Goal: Task Accomplishment & Management: Manage account settings

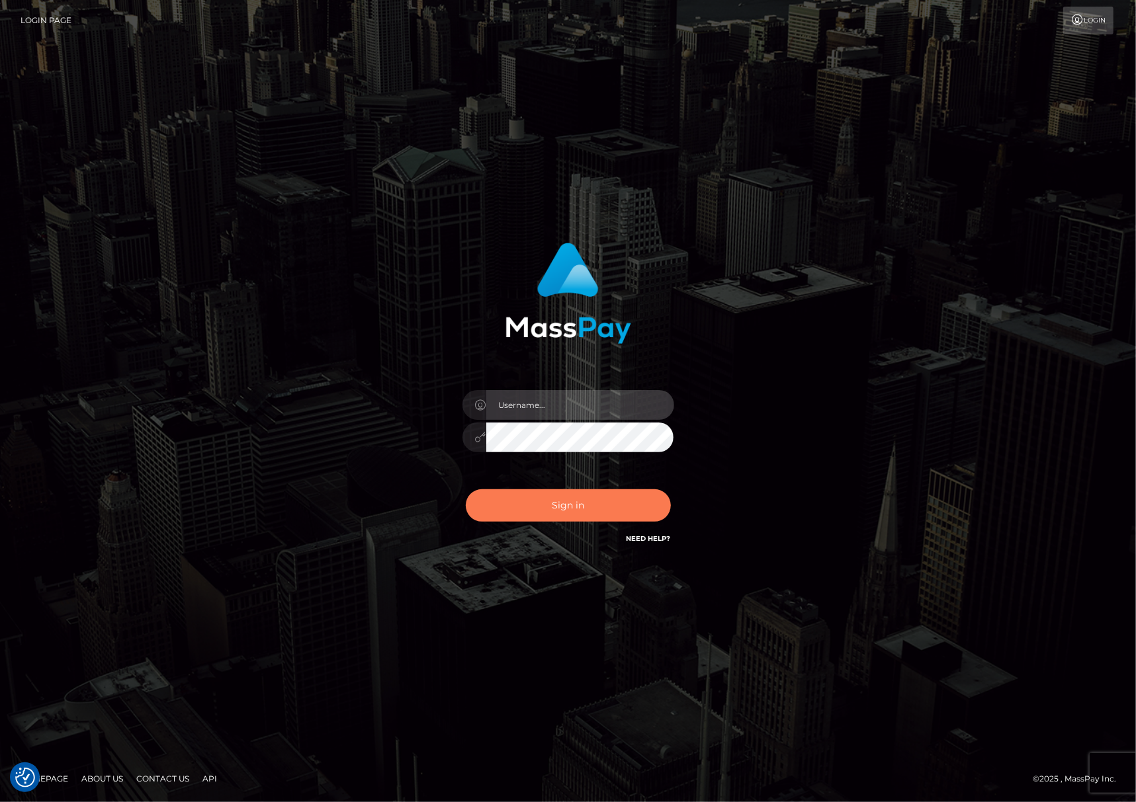
type input "[PERSON_NAME].Silversocial"
click at [631, 498] on button "Sign in" at bounding box center [568, 505] width 205 height 32
type input "Joyce.Silversocial"
click at [568, 505] on button "Sign in" at bounding box center [568, 505] width 205 height 32
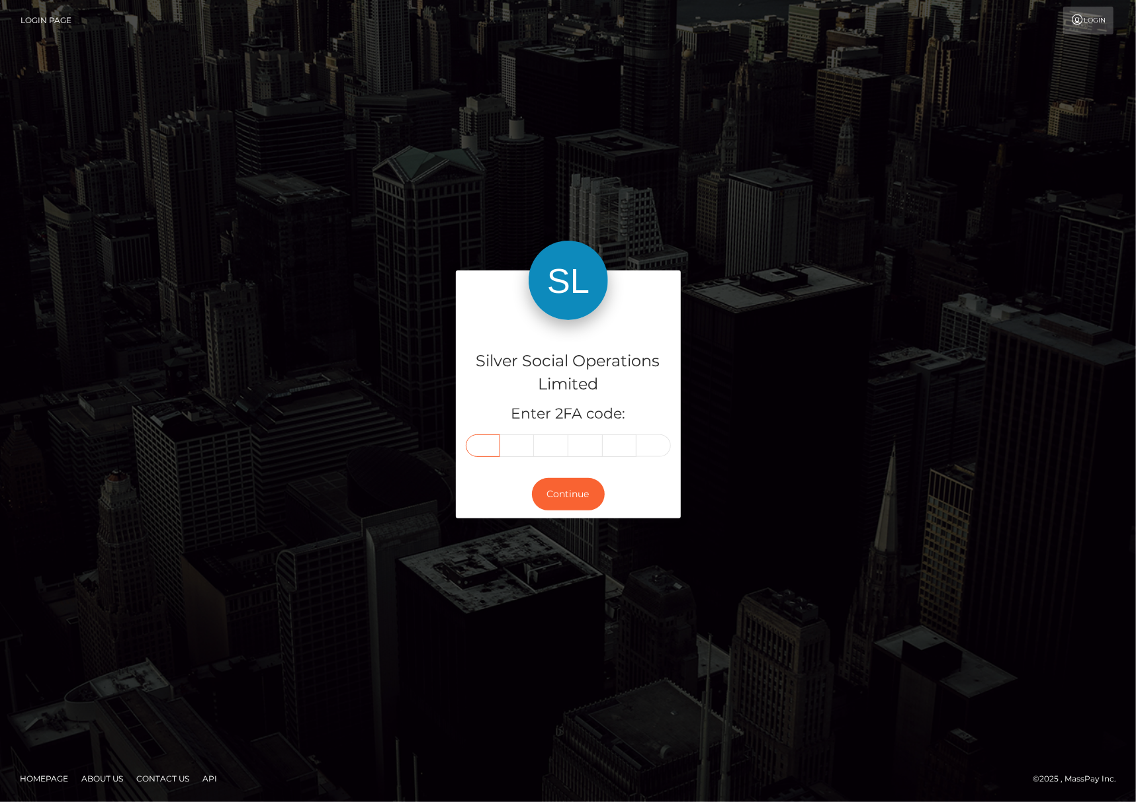
click at [488, 448] on input "text" at bounding box center [483, 446] width 34 height 22
type input "5"
type input "2"
type input "1"
type input "5"
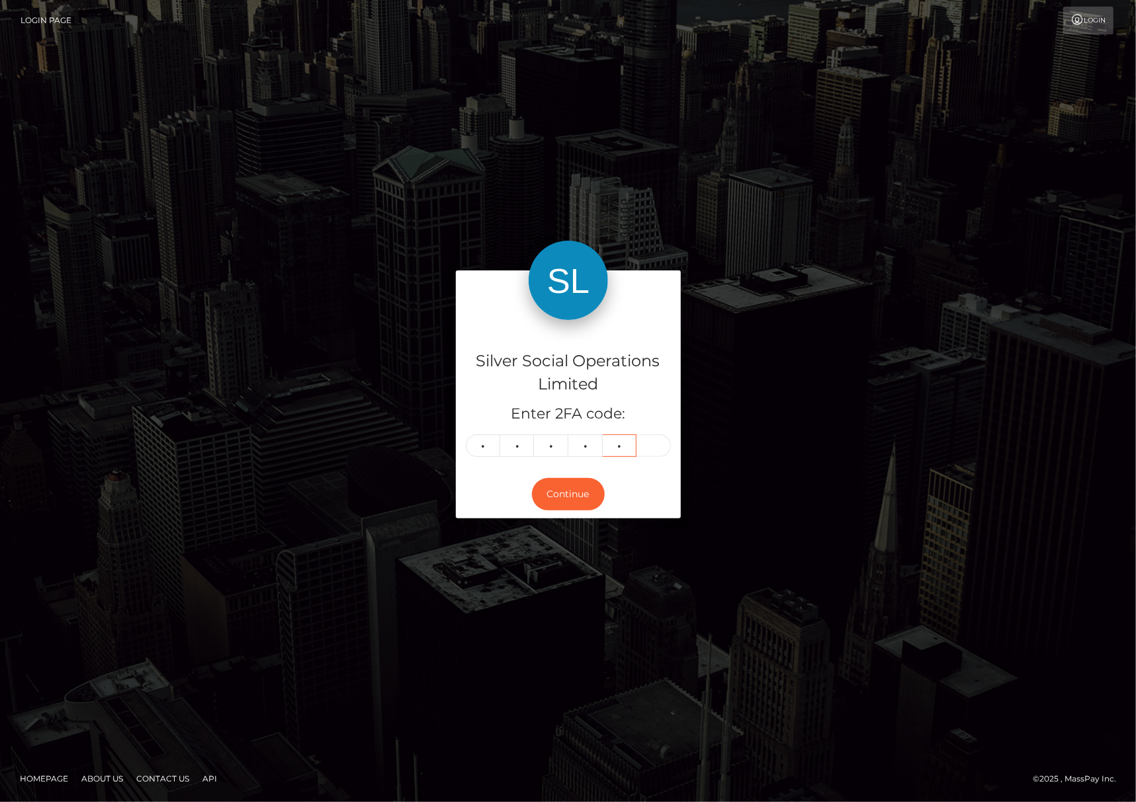
type input "4"
type input "7"
click at [582, 490] on button "Continue" at bounding box center [568, 494] width 73 height 32
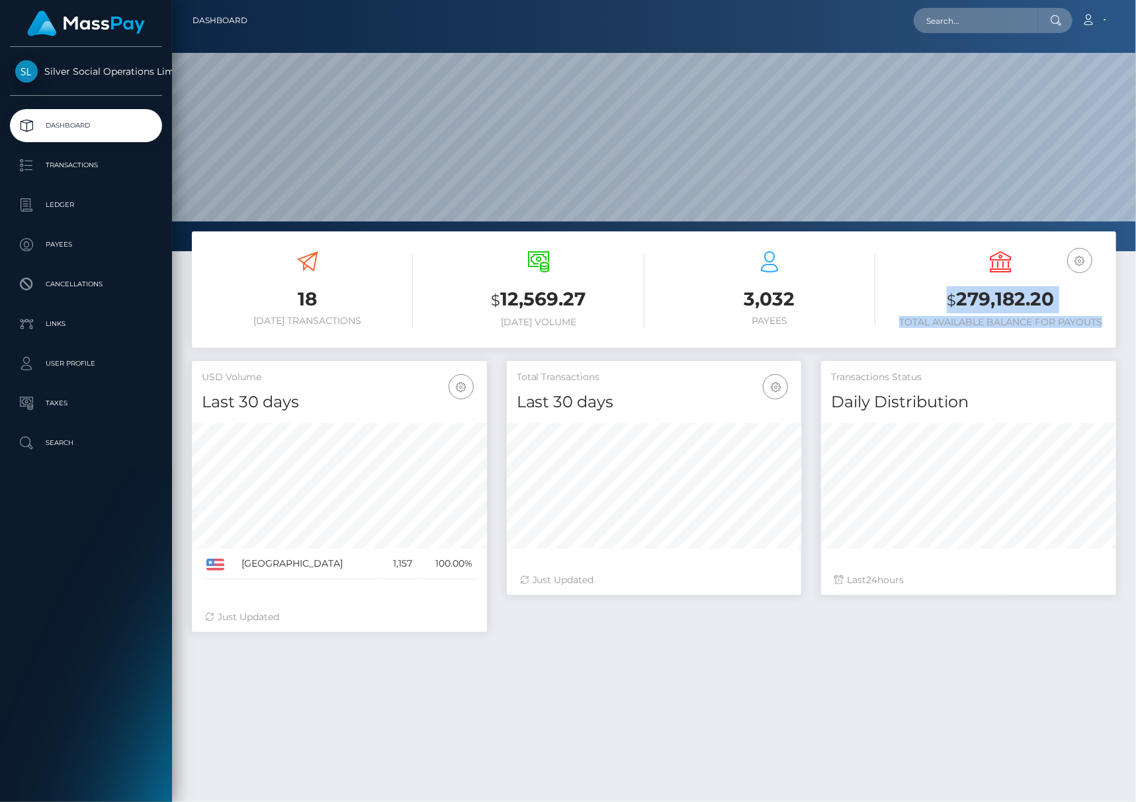
scroll to position [234, 295]
click at [1117, 297] on div "18 Today Transactions $ 12,569.27 Today Volume 3,032 $" at bounding box center [654, 297] width 944 height 130
drag, startPoint x: 1017, startPoint y: 302, endPoint x: 990, endPoint y: 303, distance: 27.1
click at [1017, 302] on h3 "$ 279,182.20" at bounding box center [1000, 299] width 211 height 27
click at [980, 304] on h3 "$ 279,182.20" at bounding box center [1000, 299] width 211 height 27
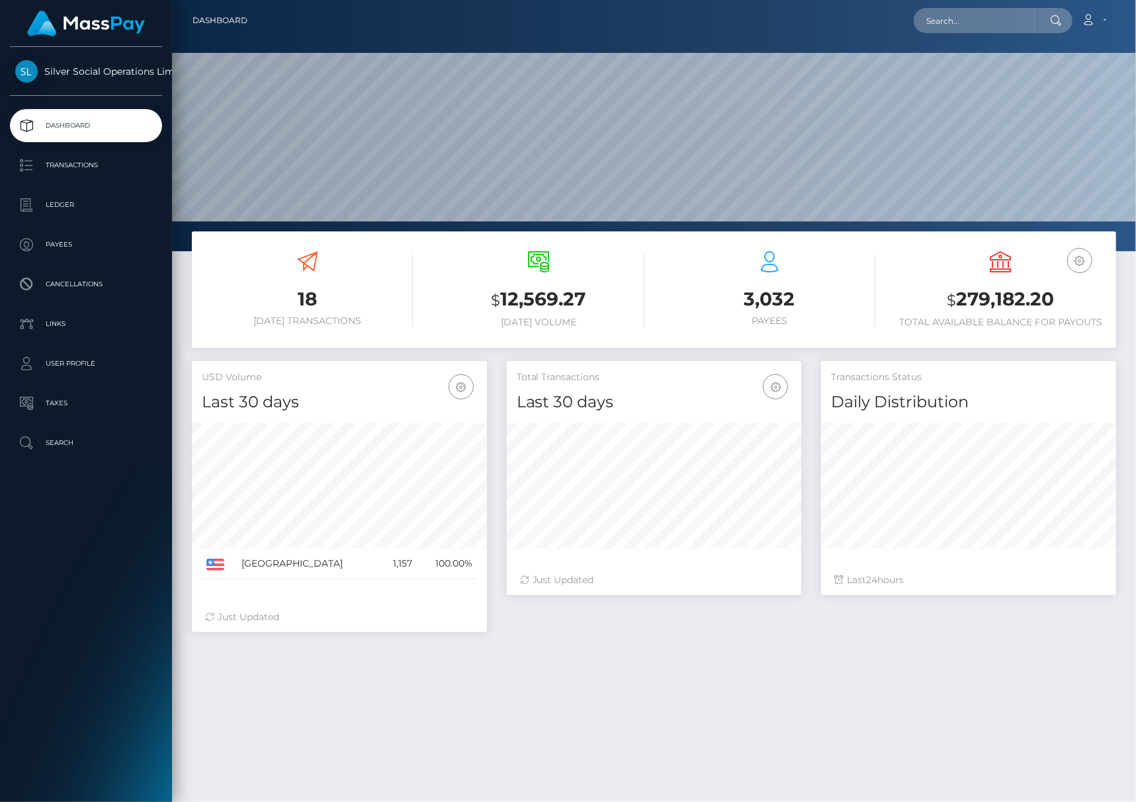
click at [964, 304] on h3 "$ 279,182.20" at bounding box center [1000, 299] width 211 height 27
drag, startPoint x: 941, startPoint y: 302, endPoint x: 1065, endPoint y: 302, distance: 124.4
click at [1065, 302] on h3 "$ 279,182.20" at bounding box center [1000, 299] width 211 height 27
copy h3 "$ 279,182.20"
